Goal: Information Seeking & Learning: Check status

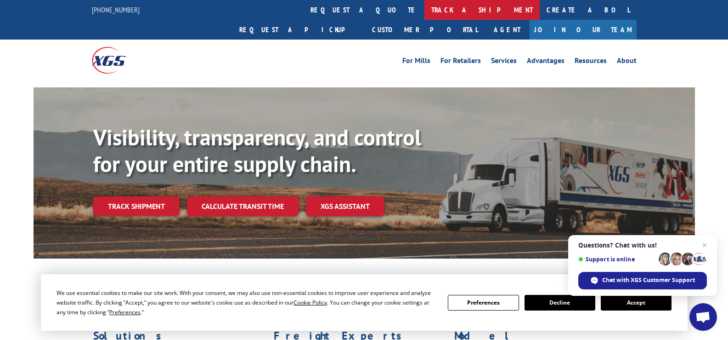
click at [425, 8] on link "track a shipment" at bounding box center [482, 10] width 115 height 20
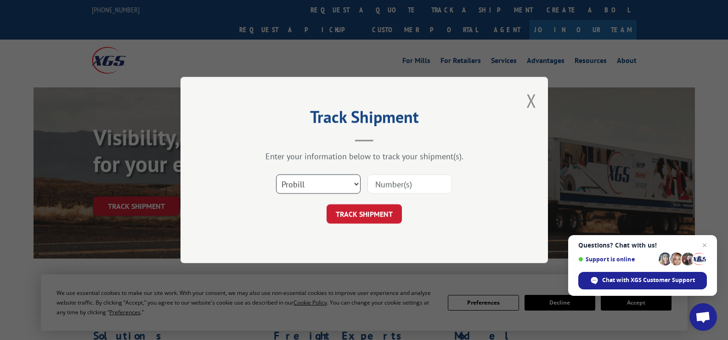
click at [354, 184] on select "Select category... Probill BOL PO" at bounding box center [318, 183] width 85 height 19
select select "bol"
click at [276, 174] on select "Select category... Probill BOL PO" at bounding box center [318, 183] width 85 height 19
click at [371, 186] on input at bounding box center [410, 183] width 85 height 19
click at [372, 184] on input at bounding box center [410, 183] width 85 height 19
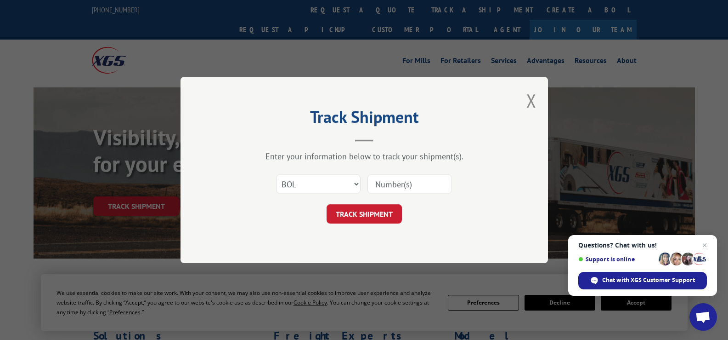
paste input "3377762"
type input "3377762"
click at [353, 216] on button "TRACK SHIPMENT" at bounding box center [364, 213] width 75 height 19
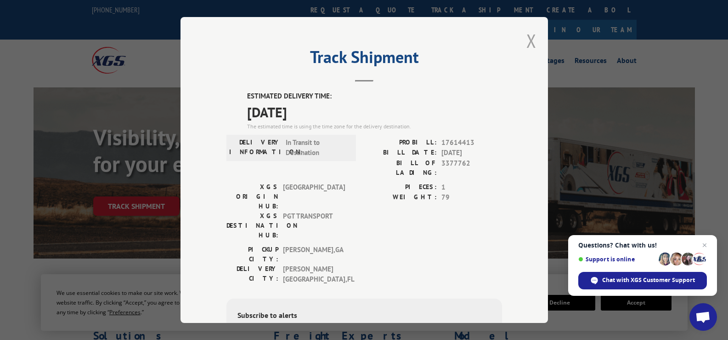
click at [526, 41] on button "Close modal" at bounding box center [531, 40] width 10 height 24
